Goal: Find specific page/section: Find specific page/section

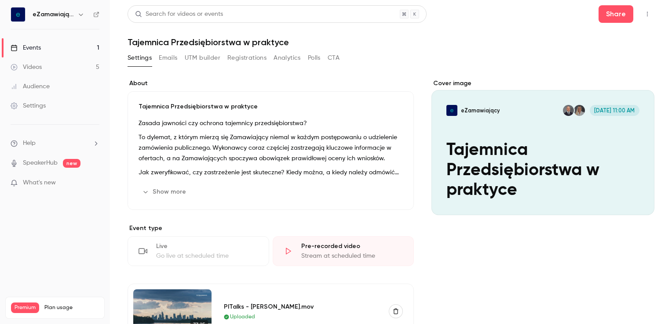
click at [45, 108] on div "Settings" at bounding box center [28, 106] width 35 height 9
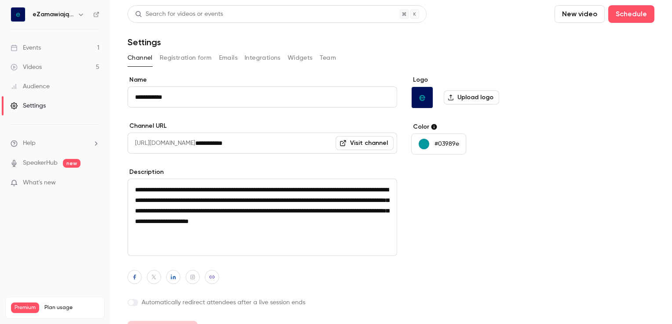
click at [229, 57] on button "Emails" at bounding box center [228, 58] width 18 height 14
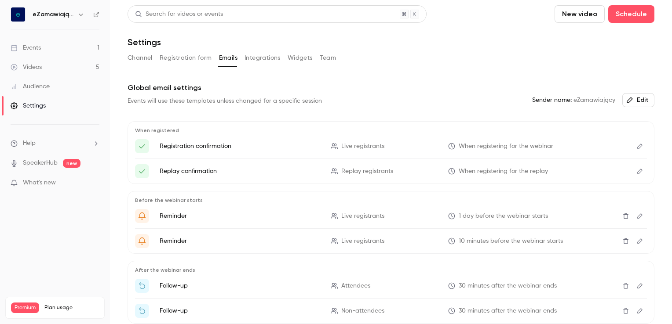
click at [45, 46] on link "Events 1" at bounding box center [55, 47] width 110 height 19
